Goal: Task Accomplishment & Management: Complete application form

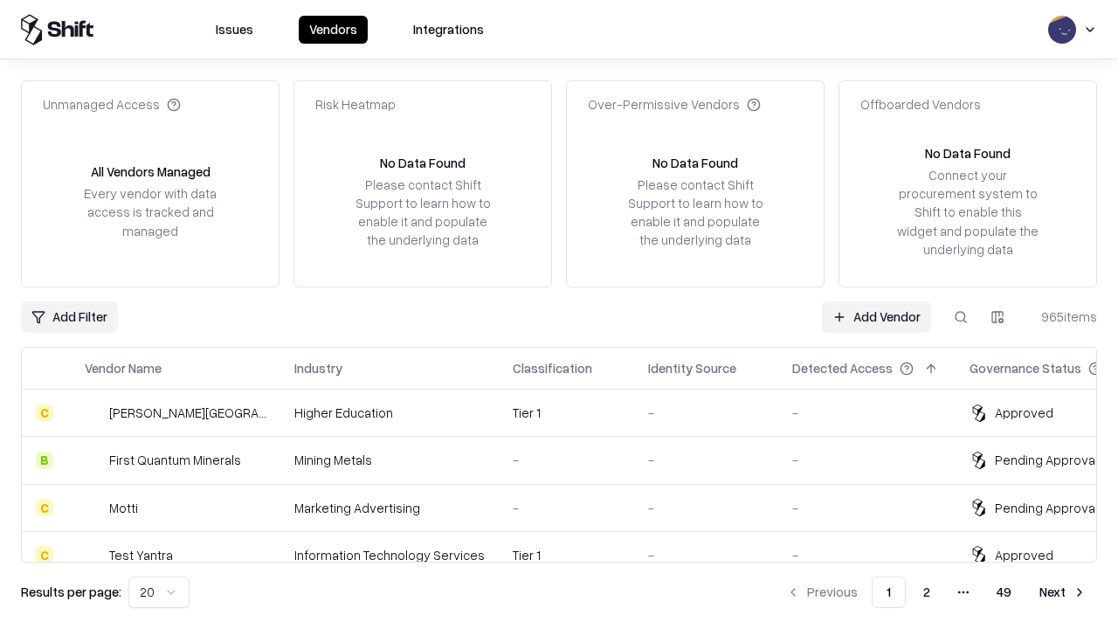
click at [876, 316] on link "Add Vendor" at bounding box center [876, 316] width 109 height 31
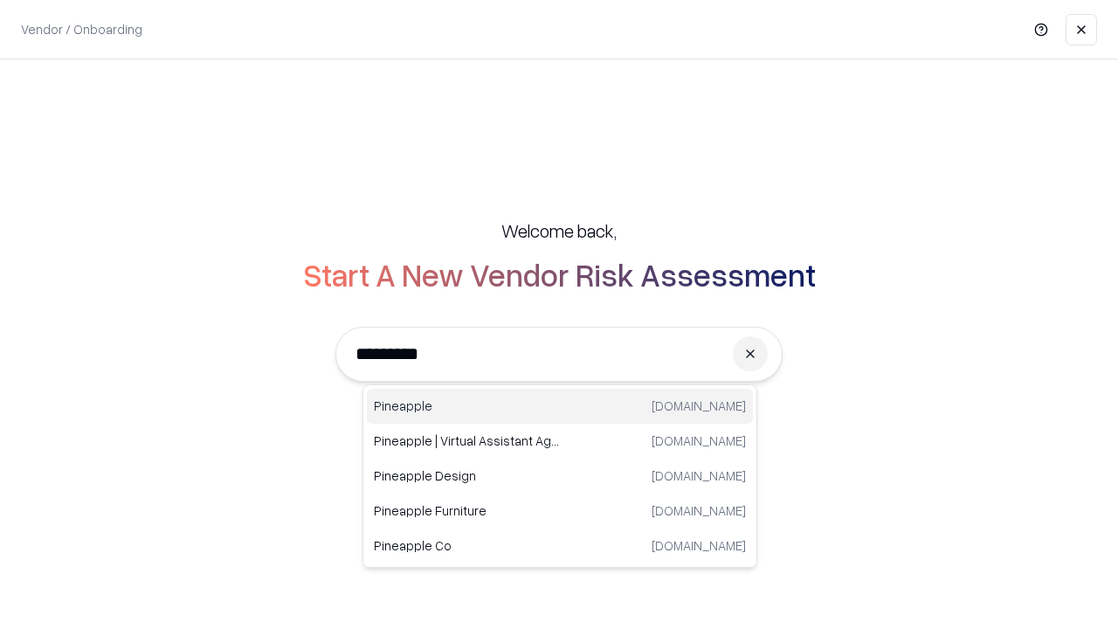
click at [560, 406] on div "Pineapple [DOMAIN_NAME]" at bounding box center [560, 406] width 386 height 35
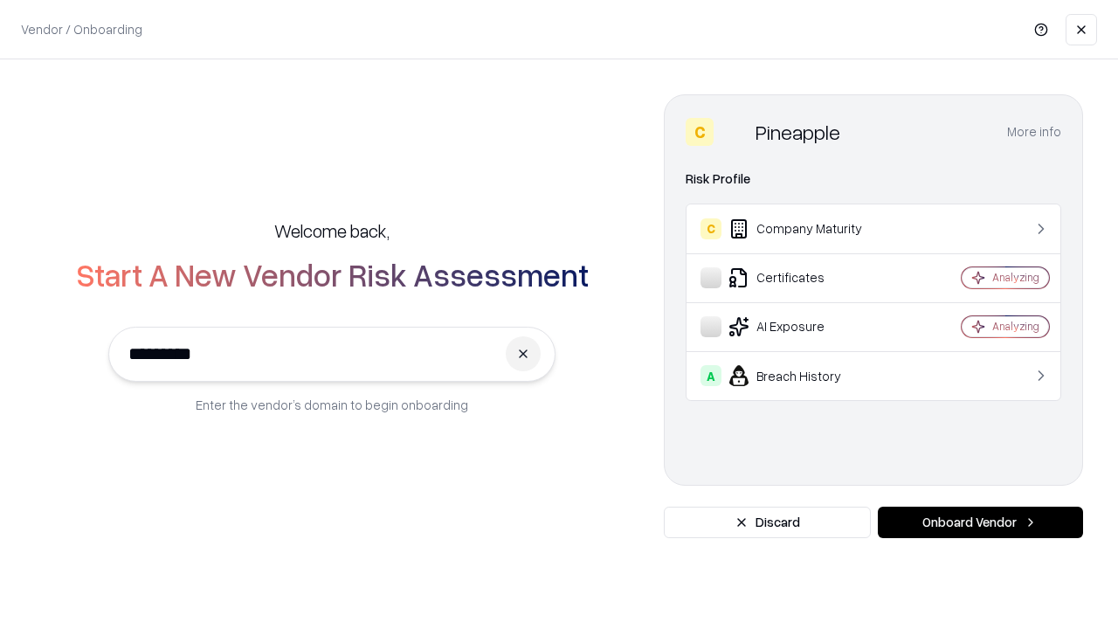
type input "*********"
click at [980, 523] on button "Onboard Vendor" at bounding box center [980, 522] width 205 height 31
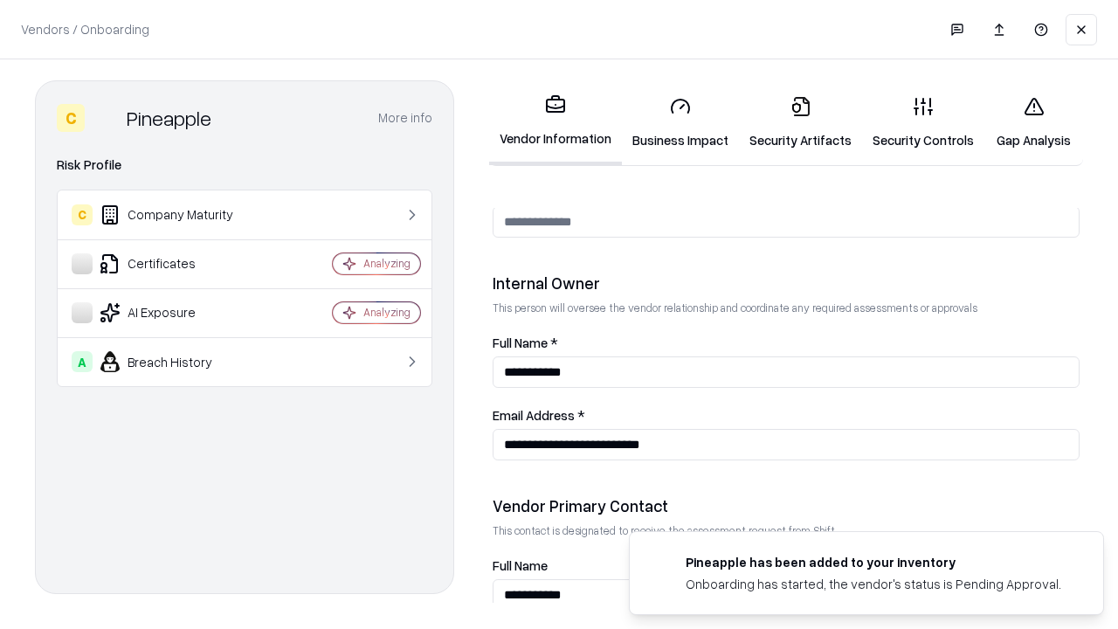
scroll to position [905, 0]
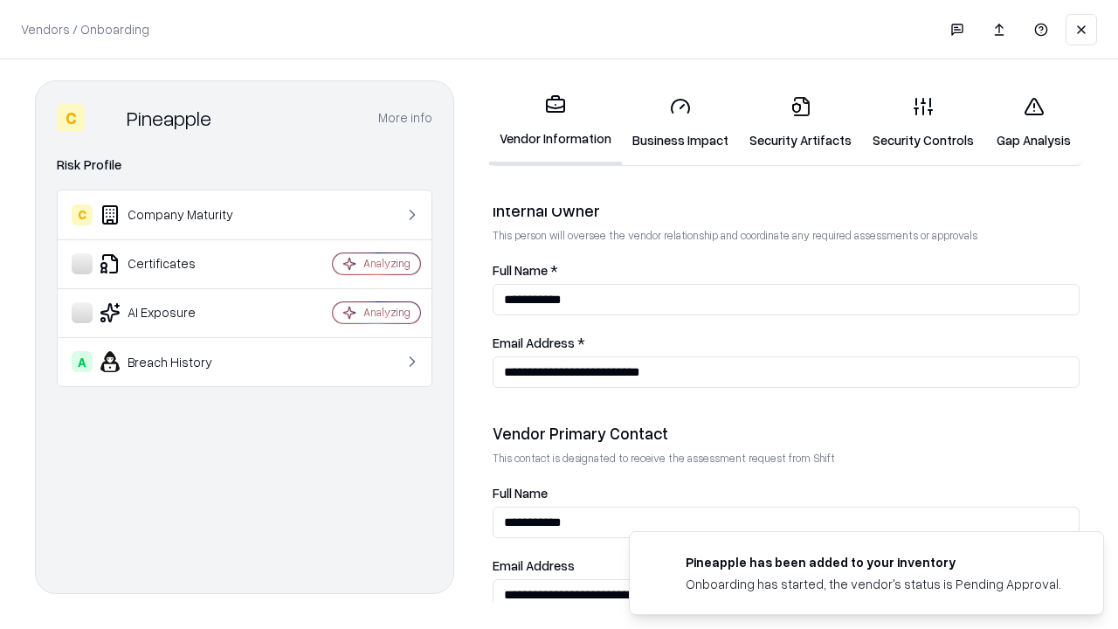
click at [800, 122] on link "Security Artifacts" at bounding box center [800, 122] width 123 height 81
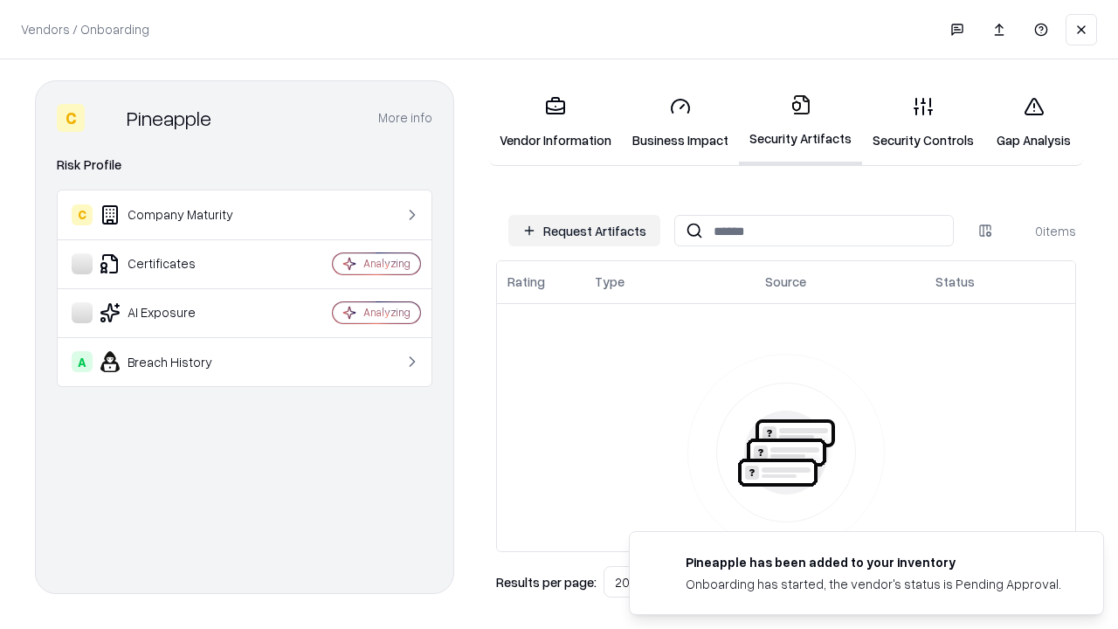
click at [585, 231] on button "Request Artifacts" at bounding box center [585, 230] width 152 height 31
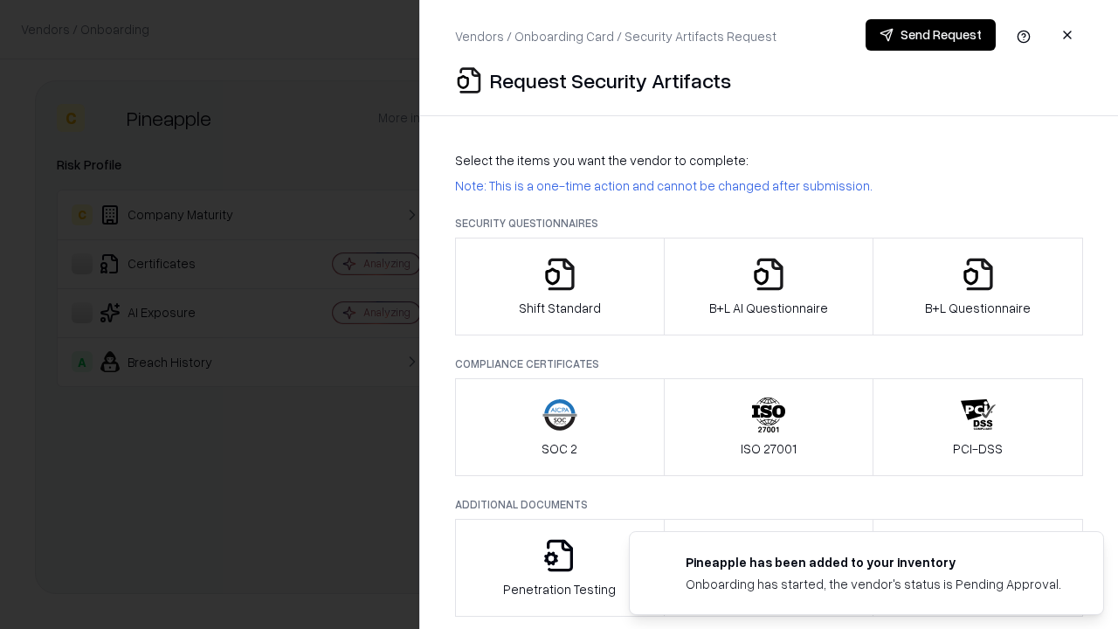
click at [978, 287] on icon "button" at bounding box center [978, 274] width 35 height 35
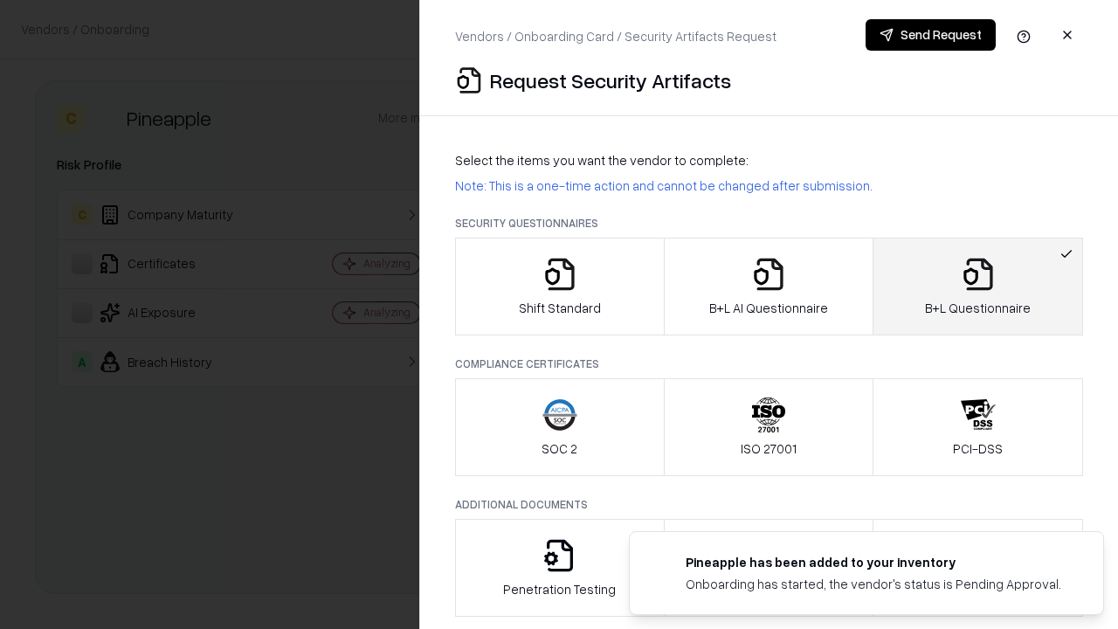
click at [768, 287] on icon "button" at bounding box center [768, 274] width 35 height 35
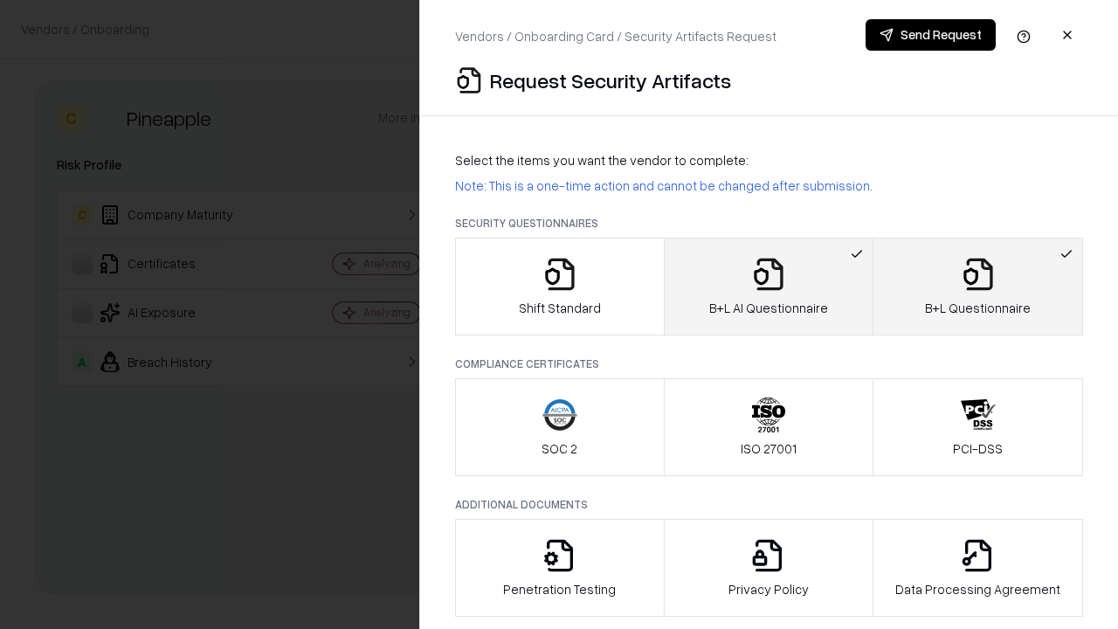
click at [931, 35] on button "Send Request" at bounding box center [931, 34] width 130 height 31
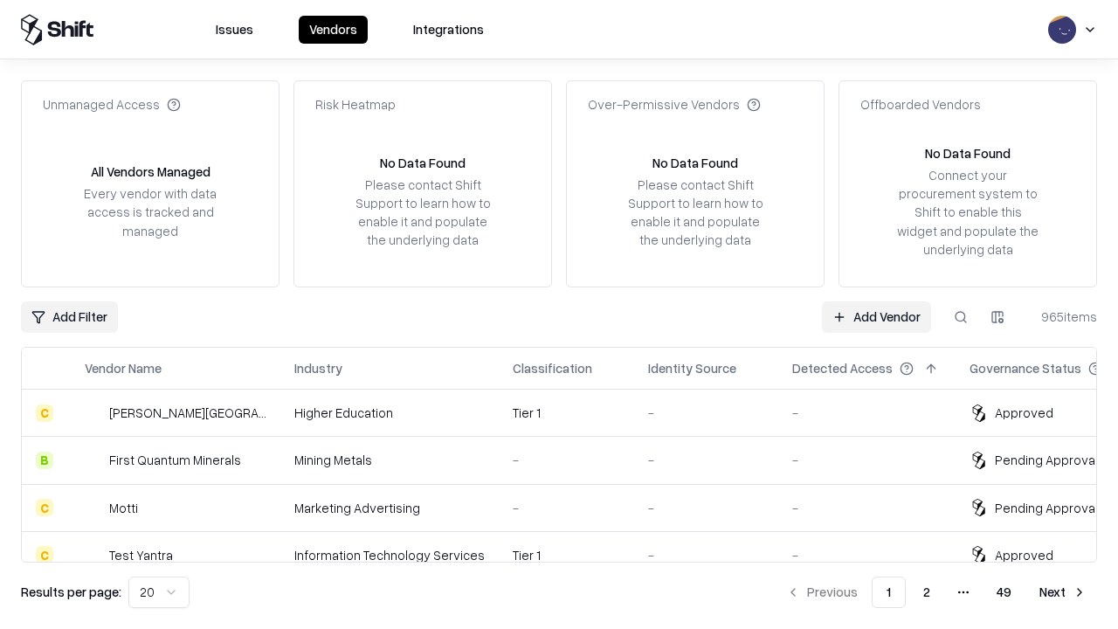
click at [876, 316] on link "Add Vendor" at bounding box center [876, 316] width 109 height 31
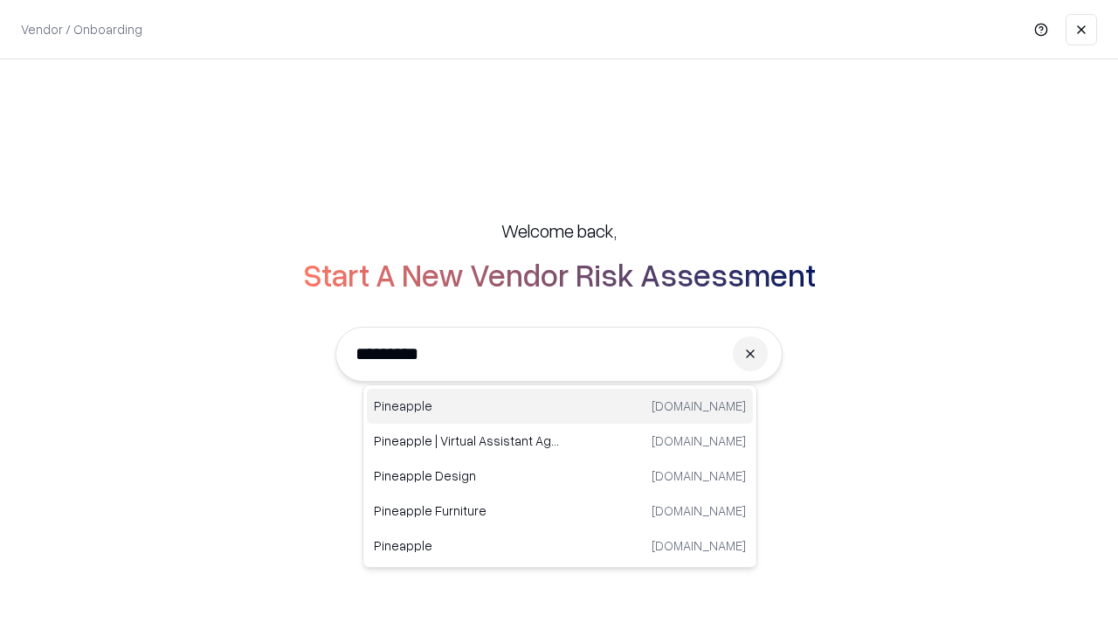
click at [560, 406] on div "Pineapple [DOMAIN_NAME]" at bounding box center [560, 406] width 386 height 35
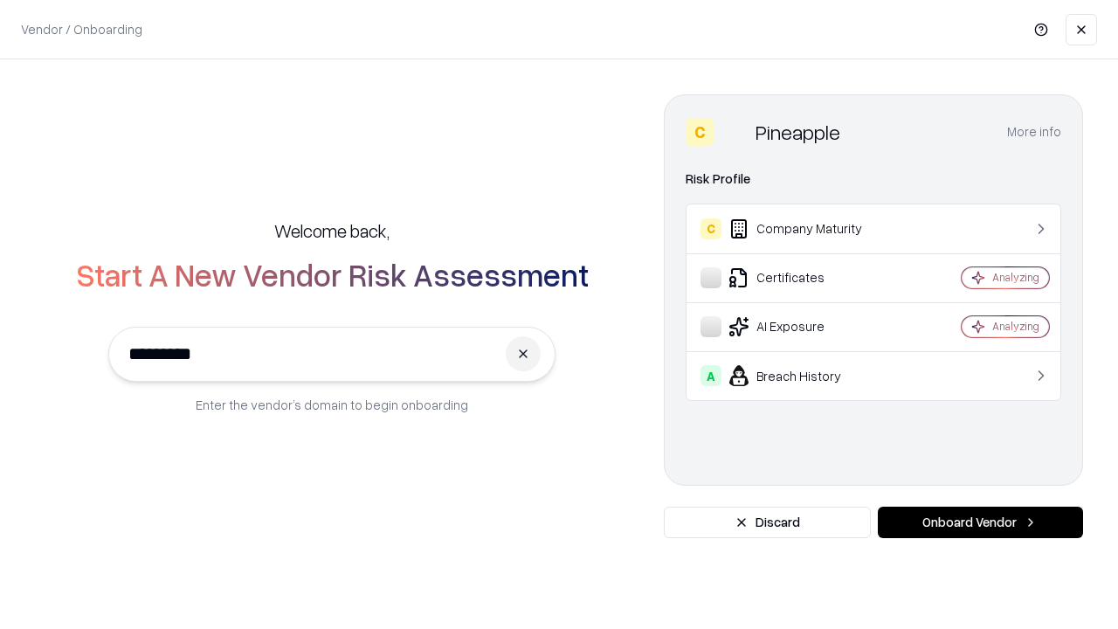
type input "*********"
click at [980, 523] on button "Onboard Vendor" at bounding box center [980, 522] width 205 height 31
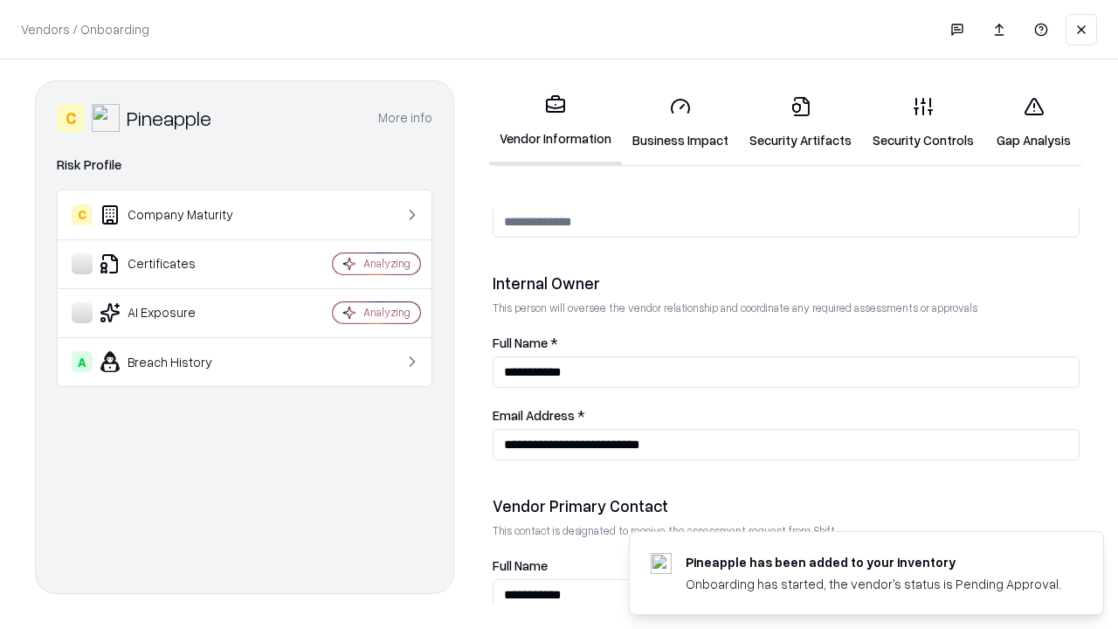
scroll to position [905, 0]
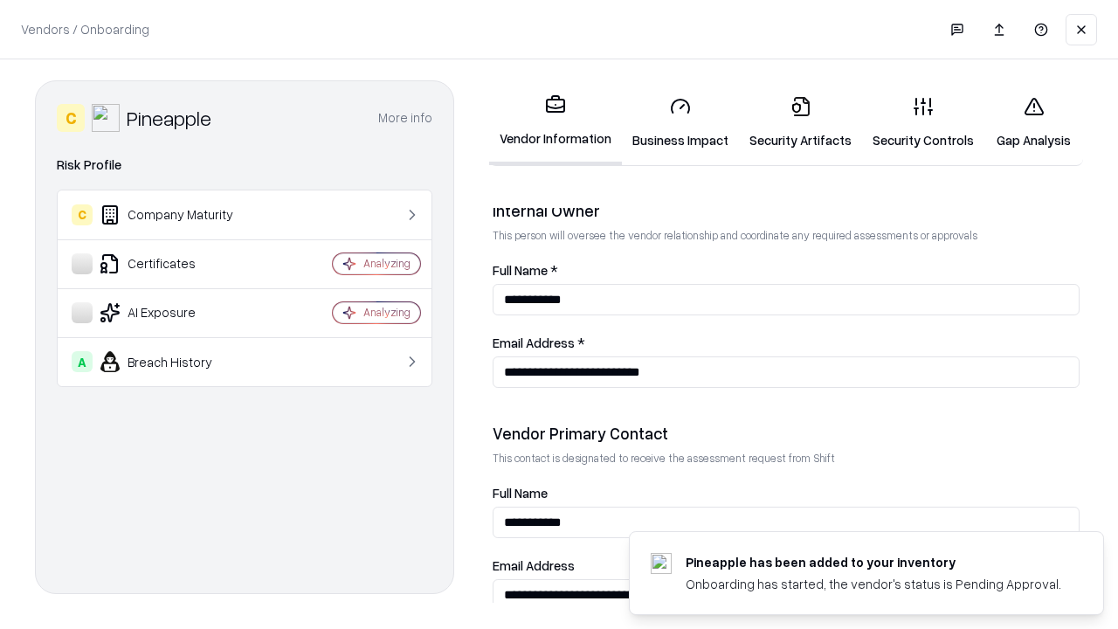
click at [1034, 122] on link "Gap Analysis" at bounding box center [1034, 122] width 99 height 81
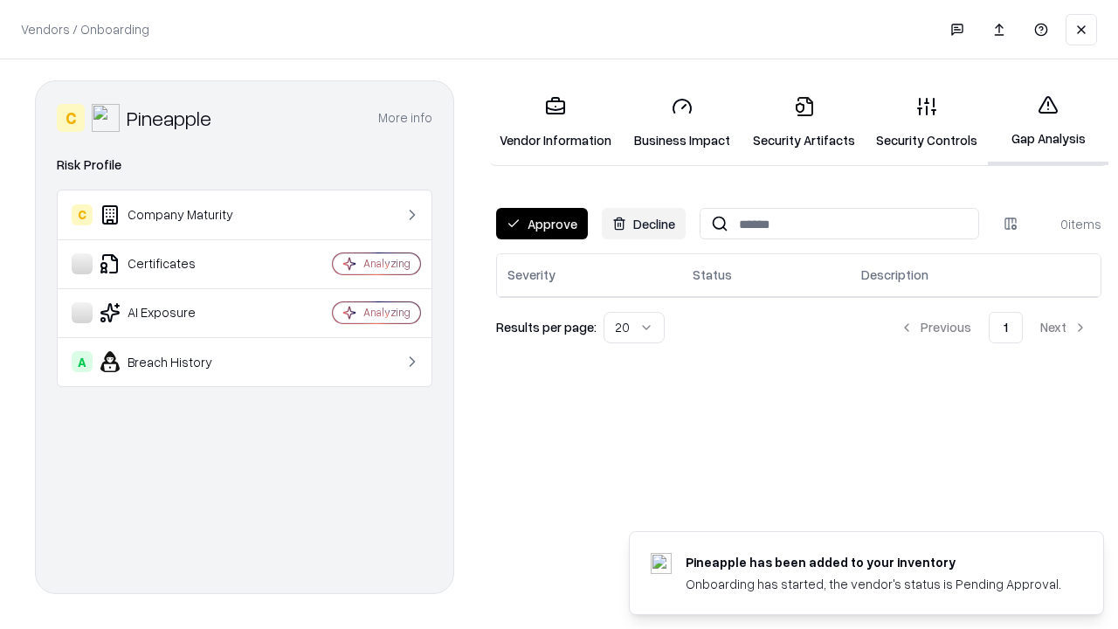
click at [542, 224] on button "Approve" at bounding box center [542, 223] width 92 height 31
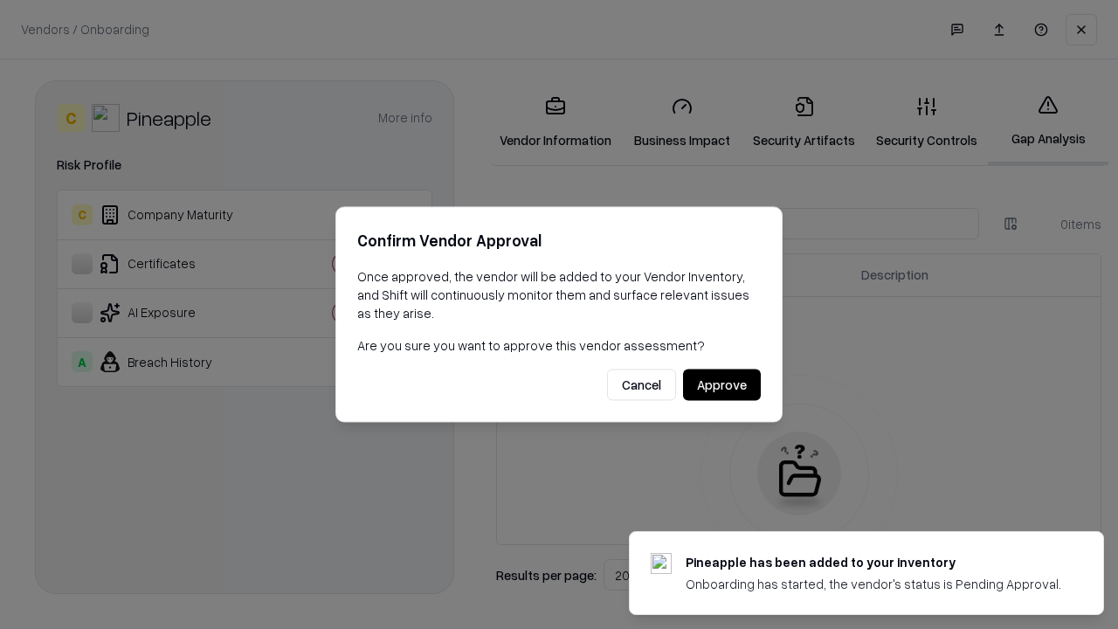
click at [722, 384] on button "Approve" at bounding box center [722, 385] width 78 height 31
